Goal: Navigation & Orientation: Find specific page/section

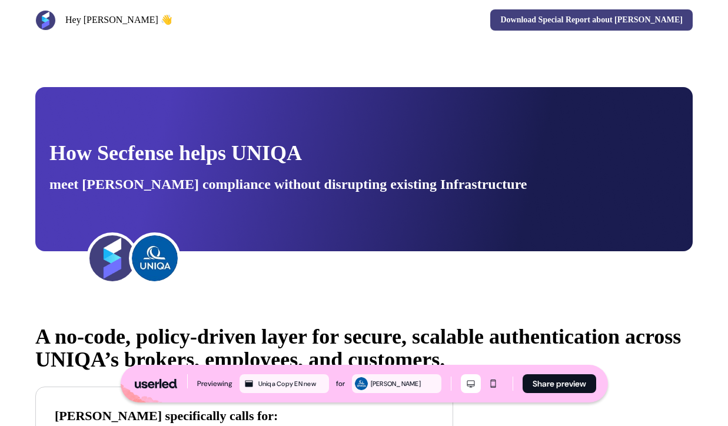
scroll to position [1686, 0]
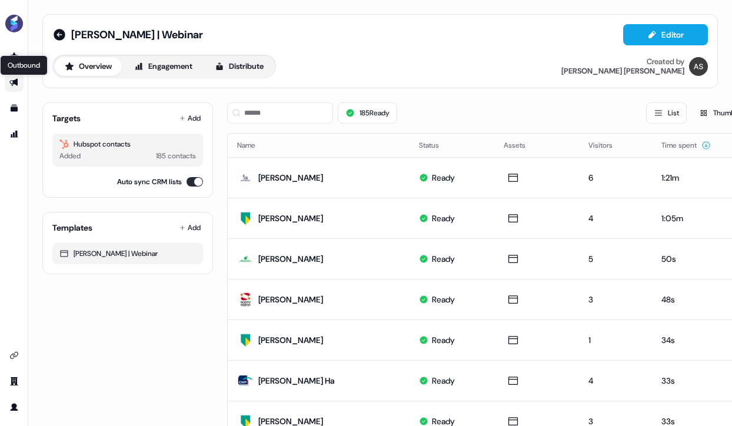
click at [16, 82] on icon "Go to outbound experience" at bounding box center [13, 83] width 8 height 8
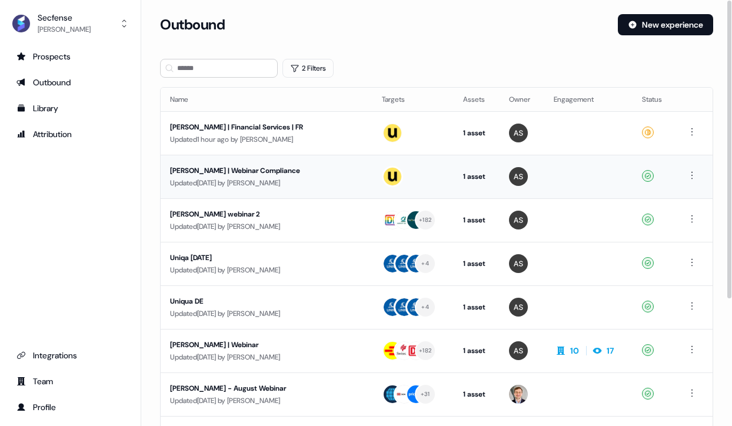
click at [232, 174] on div "Sara | Webinar Compliance" at bounding box center [261, 171] width 183 height 12
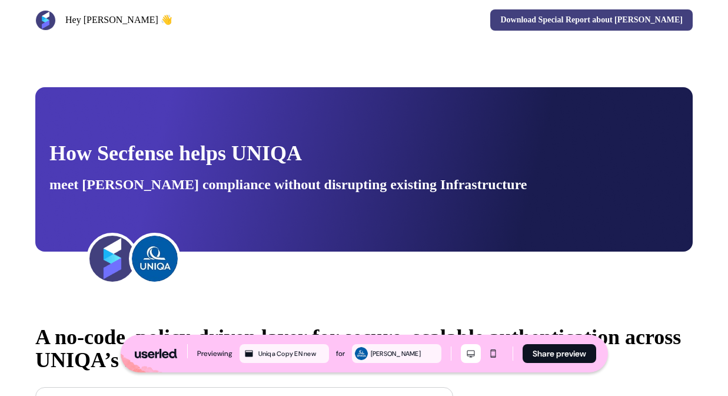
scroll to position [1686, 0]
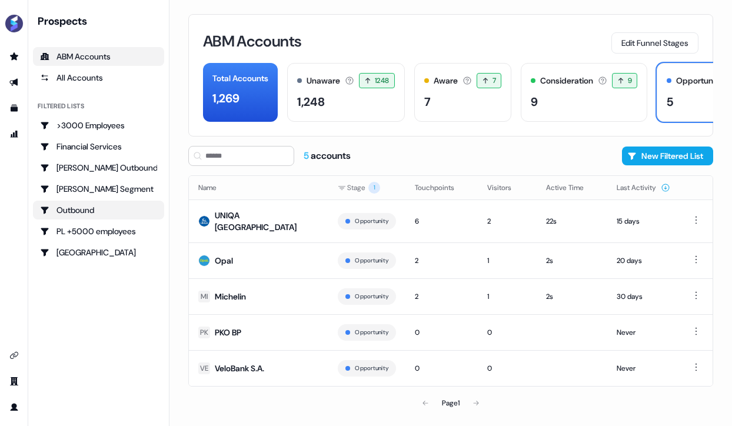
click at [88, 205] on div "Outbound" at bounding box center [98, 210] width 117 height 12
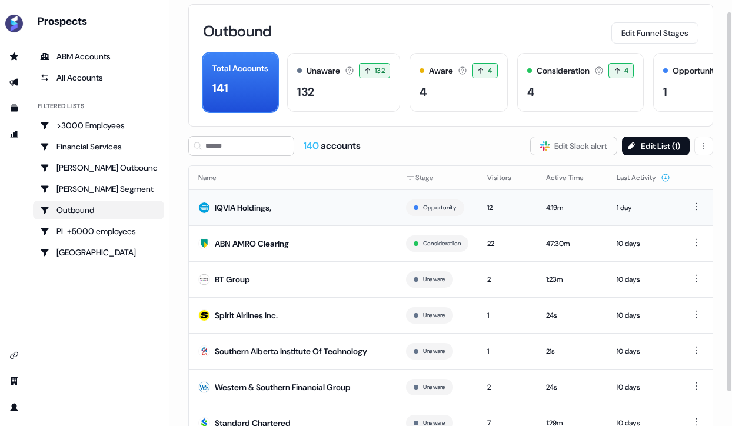
scroll to position [13, 0]
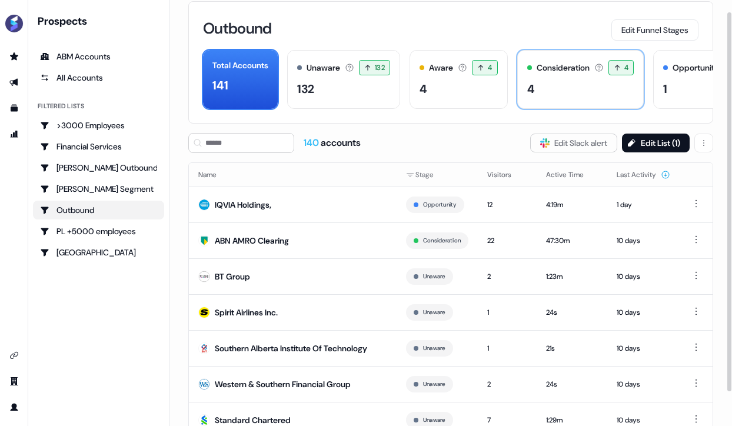
click at [550, 91] on div "4" at bounding box center [580, 89] width 107 height 18
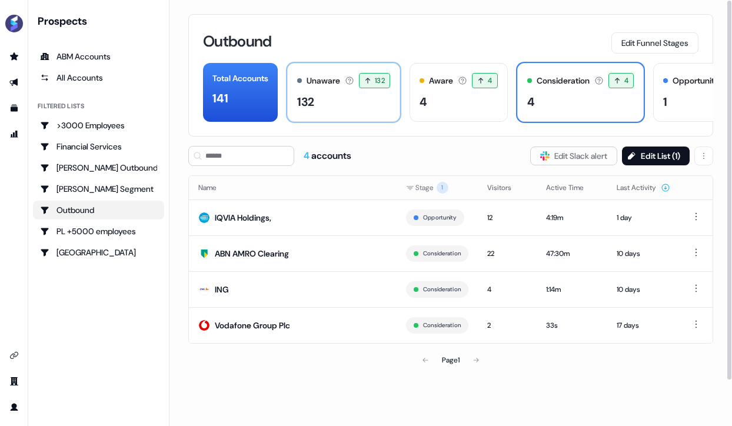
click at [333, 92] on div "Unaware The default stage all accounts start in. 132 132 accounts entered the U…" at bounding box center [343, 92] width 113 height 59
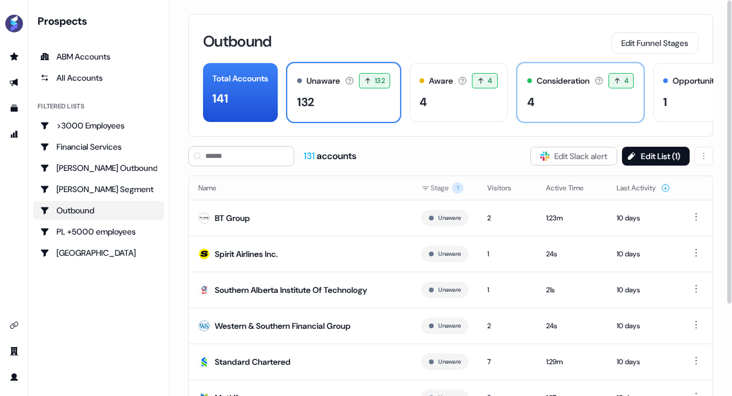
click at [543, 99] on div "4" at bounding box center [580, 102] width 107 height 18
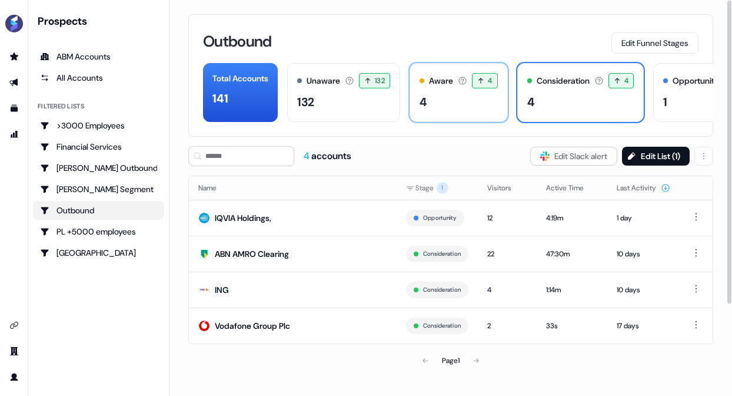
click at [469, 98] on div "4" at bounding box center [459, 102] width 78 height 18
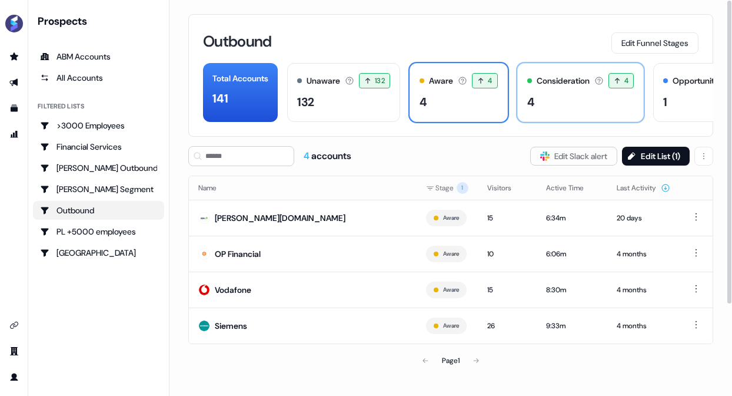
click at [615, 109] on div "4" at bounding box center [580, 102] width 107 height 18
